Goal: Task Accomplishment & Management: Use online tool/utility

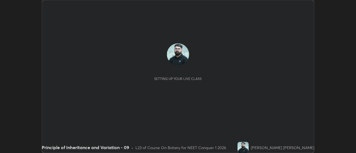
scroll to position [153, 356]
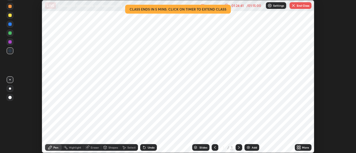
click at [303, 5] on button "End Class" at bounding box center [301, 5] width 22 height 7
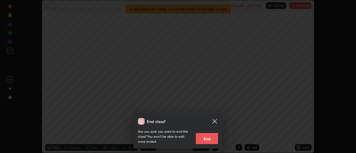
click at [210, 138] on button "End" at bounding box center [207, 138] width 22 height 11
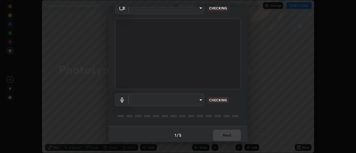
scroll to position [29, 0]
type input "985e4b1f72fc3b9494b48cef3b79fe3b682f9ae0bb15c20acfe574fe2aaad349"
type input "618656b63b7f9ee0ab6491a194f7017e5cc5f8d223736be4f163d7efcd640cbd"
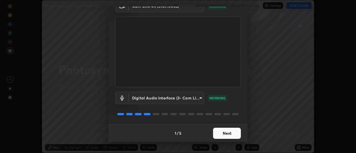
click at [223, 132] on button "Next" at bounding box center [227, 133] width 28 height 11
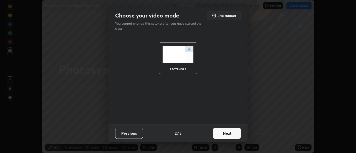
click at [226, 135] on button "Next" at bounding box center [227, 133] width 28 height 11
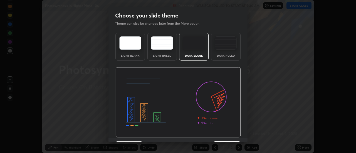
scroll to position [14, 0]
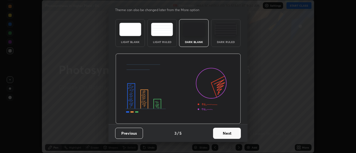
click at [228, 135] on button "Next" at bounding box center [227, 133] width 28 height 11
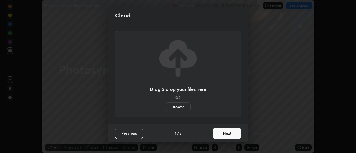
scroll to position [0, 0]
click at [227, 135] on button "Next" at bounding box center [227, 133] width 28 height 11
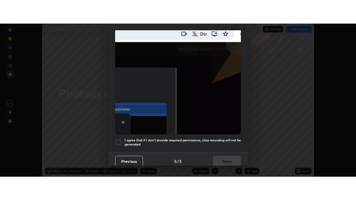
scroll to position [143, 0]
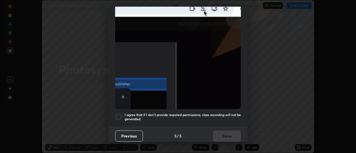
click at [221, 118] on h5 "I agree that if I don't provide required permissions, class recording will not …" at bounding box center [183, 117] width 116 height 9
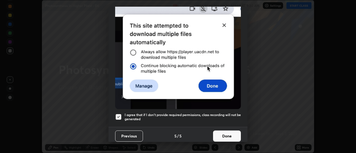
click at [222, 133] on button "Done" at bounding box center [227, 136] width 28 height 11
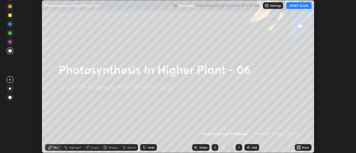
click at [300, 148] on icon at bounding box center [299, 148] width 1 height 1
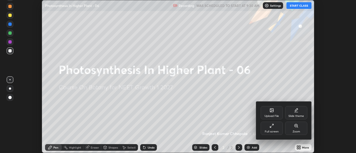
click at [272, 128] on div "Full screen" at bounding box center [272, 128] width 22 height 13
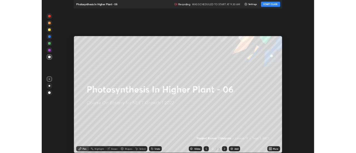
scroll to position [200, 356]
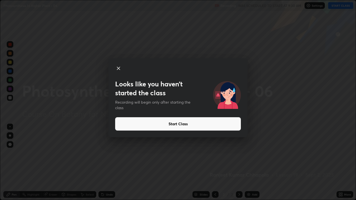
click at [213, 128] on button "Start Class" at bounding box center [178, 123] width 126 height 13
click at [211, 126] on button "Start Class" at bounding box center [178, 123] width 126 height 13
click at [211, 127] on button "Start Class" at bounding box center [178, 123] width 126 height 13
click at [213, 125] on button "Start Class" at bounding box center [178, 123] width 126 height 13
click at [214, 124] on button "Start Class" at bounding box center [178, 123] width 126 height 13
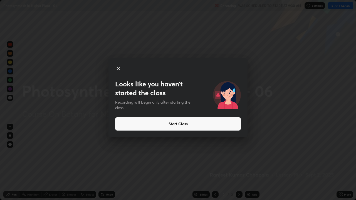
click at [214, 125] on button "Start Class" at bounding box center [178, 123] width 126 height 13
click at [210, 125] on button "Start Class" at bounding box center [178, 123] width 126 height 13
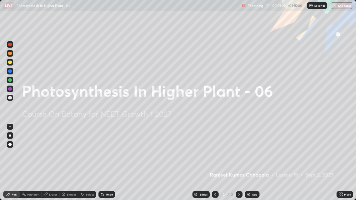
click at [342, 153] on icon at bounding box center [341, 195] width 1 height 1
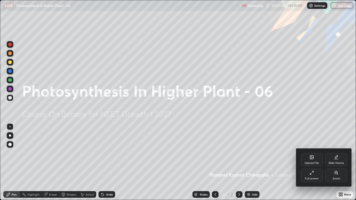
click at [317, 153] on div "Upload File" at bounding box center [312, 159] width 22 height 13
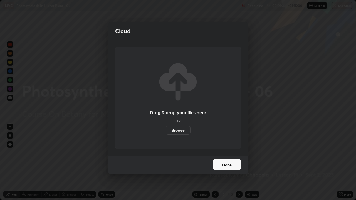
click at [180, 130] on label "Browse" at bounding box center [178, 130] width 25 height 9
click at [166, 130] on input "Browse" at bounding box center [166, 130] width 0 height 9
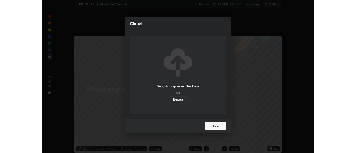
scroll to position [27660, 27458]
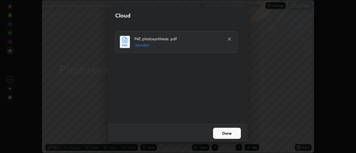
click at [223, 133] on button "Done" at bounding box center [227, 133] width 28 height 11
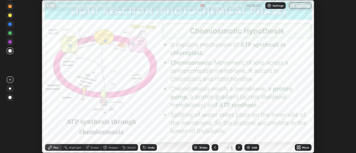
click at [214, 147] on icon at bounding box center [215, 147] width 4 height 4
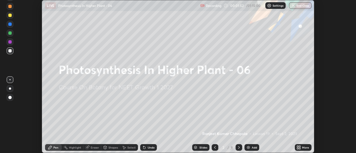
click at [301, 148] on icon at bounding box center [298, 147] width 4 height 4
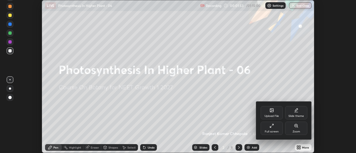
click at [273, 112] on icon at bounding box center [272, 110] width 4 height 4
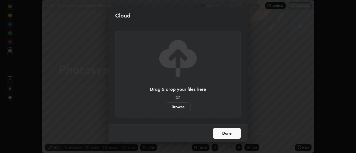
click at [178, 105] on label "Browse" at bounding box center [178, 107] width 25 height 9
click at [166, 105] on input "Browse" at bounding box center [166, 107] width 0 height 9
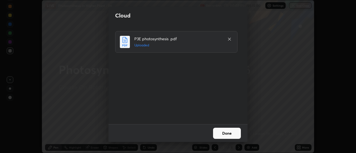
click at [226, 134] on button "Done" at bounding box center [227, 133] width 28 height 11
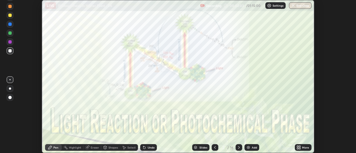
click at [300, 146] on icon at bounding box center [299, 146] width 1 height 1
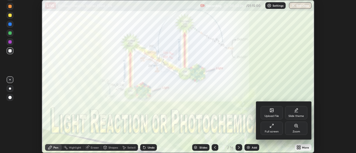
click at [200, 148] on div at bounding box center [178, 76] width 356 height 153
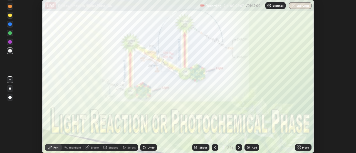
click at [200, 147] on div "Slides" at bounding box center [203, 147] width 8 height 3
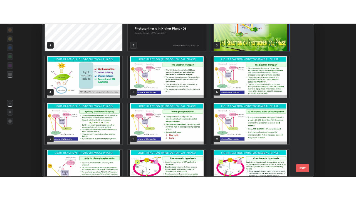
scroll to position [18, 0]
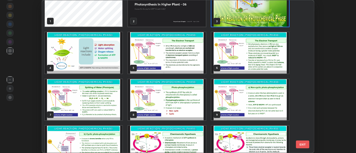
click at [302, 145] on button "EXIT" at bounding box center [302, 145] width 13 height 8
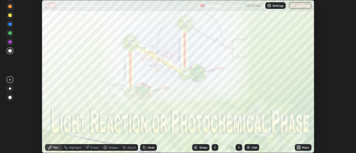
click at [301, 148] on icon at bounding box center [298, 147] width 4 height 4
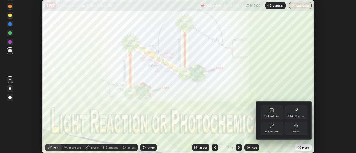
click at [273, 128] on div "Full screen" at bounding box center [272, 128] width 22 height 13
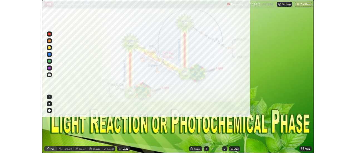
scroll to position [200, 356]
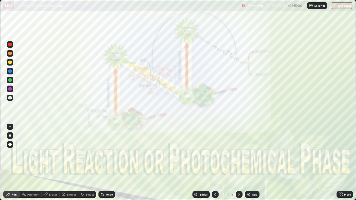
click at [215, 153] on icon at bounding box center [215, 194] width 4 height 4
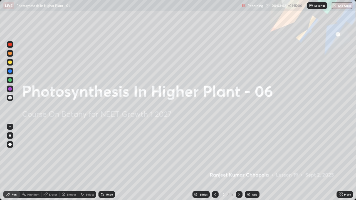
click at [239, 153] on icon at bounding box center [239, 194] width 4 height 4
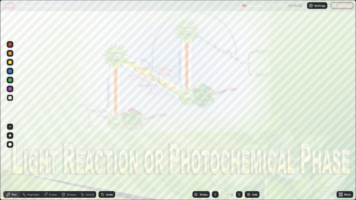
click at [239, 153] on icon at bounding box center [239, 194] width 4 height 4
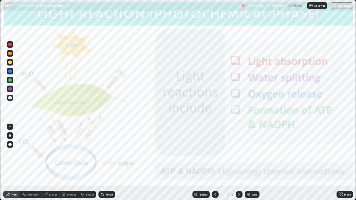
click at [238, 153] on icon at bounding box center [239, 194] width 2 height 3
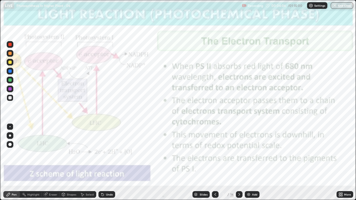
click at [10, 89] on div at bounding box center [9, 88] width 3 height 3
click at [9, 136] on div at bounding box center [10, 136] width 2 height 2
click at [102, 153] on icon at bounding box center [103, 195] width 2 height 2
click at [103, 153] on div "Undo" at bounding box center [106, 194] width 17 height 7
click at [102, 153] on icon at bounding box center [103, 195] width 2 height 2
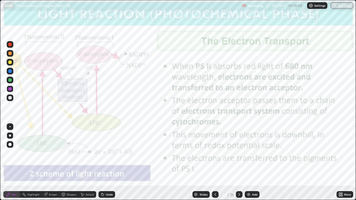
click at [102, 153] on div "Undo" at bounding box center [106, 194] width 17 height 7
click at [8, 63] on div at bounding box center [9, 62] width 3 height 3
click at [10, 42] on div at bounding box center [10, 44] width 7 height 7
click at [240, 153] on icon at bounding box center [239, 194] width 4 height 4
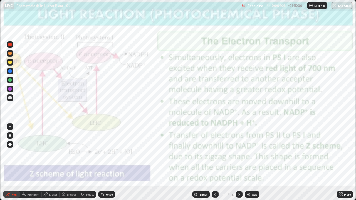
click at [239, 153] on div at bounding box center [239, 194] width 7 height 7
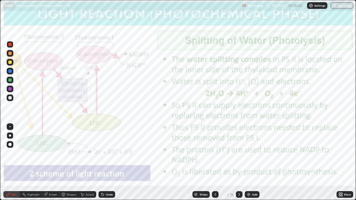
click at [239, 153] on icon at bounding box center [239, 194] width 2 height 3
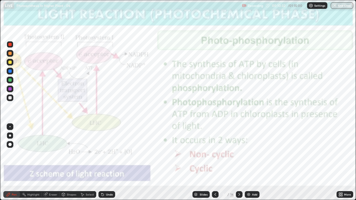
click at [238, 153] on icon at bounding box center [239, 194] width 2 height 3
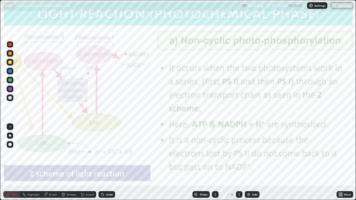
click at [239, 153] on icon at bounding box center [239, 194] width 2 height 3
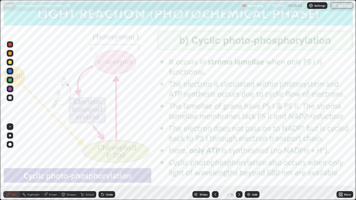
click at [10, 81] on div at bounding box center [9, 79] width 3 height 3
click at [104, 153] on div "Undo" at bounding box center [106, 194] width 17 height 7
click at [239, 153] on icon at bounding box center [239, 194] width 4 height 4
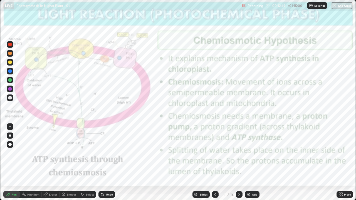
click at [341, 153] on icon at bounding box center [341, 195] width 1 height 1
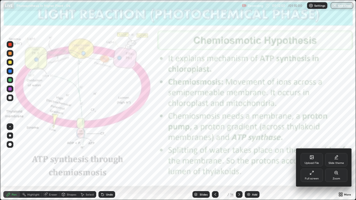
click at [313, 153] on div "Full screen" at bounding box center [312, 175] width 22 height 13
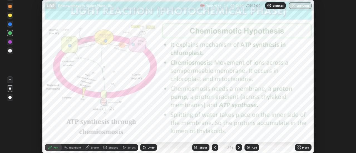
scroll to position [27660, 27458]
